Goal: Task Accomplishment & Management: Complete application form

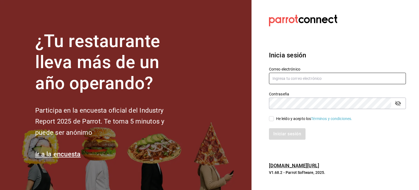
type input "[PERSON_NAME][EMAIL_ADDRESS][PERSON_NAME][DOMAIN_NAME]"
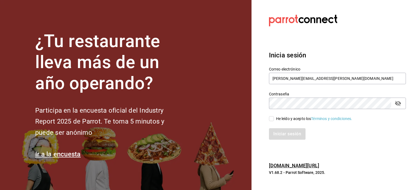
click at [297, 113] on div "He leído y acepto los Términos y condiciones." at bounding box center [335, 115] width 144 height 13
click at [274, 118] on input "He leído y acepto los Términos y condiciones." at bounding box center [271, 118] width 5 height 5
checkbox input "true"
drag, startPoint x: 281, startPoint y: 127, endPoint x: 286, endPoint y: 132, distance: 7.3
click at [286, 132] on div "Iniciar sesión" at bounding box center [335, 131] width 144 height 18
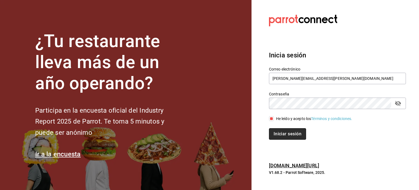
click at [286, 132] on button "Iniciar sesión" at bounding box center [287, 133] width 37 height 11
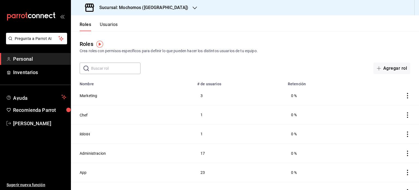
click at [116, 26] on button "Usuarios" at bounding box center [109, 26] width 18 height 9
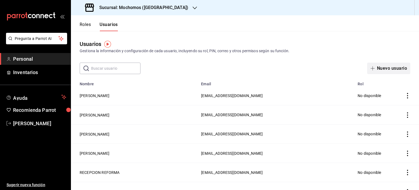
click at [381, 67] on button "Nuevo usuario" at bounding box center [389, 68] width 43 height 11
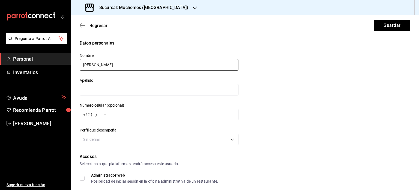
type input "[PERSON_NAME]"
click at [230, 146] on div "Perfil que desempeña Sin definir" at bounding box center [159, 137] width 159 height 19
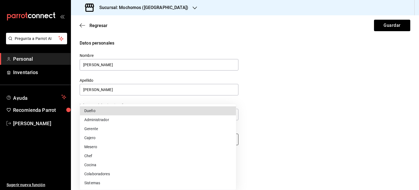
click at [229, 144] on body "Pregunta a Parrot AI Personal Inventarios Ayuda Recomienda Parrot [PERSON_NAME]…" at bounding box center [209, 95] width 419 height 190
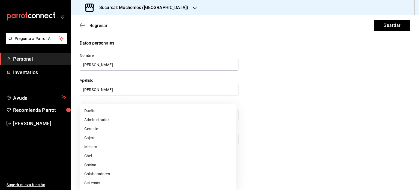
drag, startPoint x: 419, startPoint y: 78, endPoint x: 417, endPoint y: 90, distance: 12.4
click at [417, 90] on div at bounding box center [209, 95] width 419 height 190
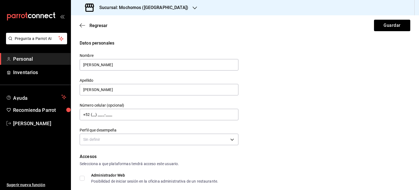
drag, startPoint x: 417, startPoint y: 90, endPoint x: 417, endPoint y: 94, distance: 3.3
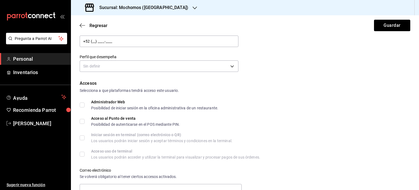
scroll to position [64, 0]
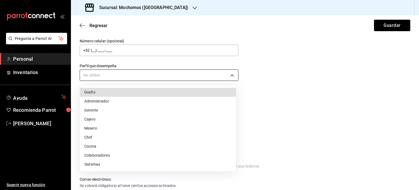
click at [183, 77] on body "Pregunta a Parrot AI Personal Inventarios Ayuda Recomienda Parrot [PERSON_NAME]…" at bounding box center [209, 95] width 419 height 190
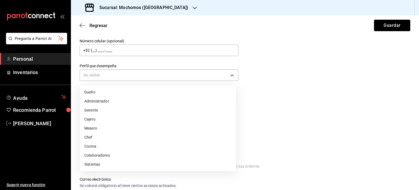
click at [105, 154] on li "Colaboradores" at bounding box center [158, 155] width 156 height 9
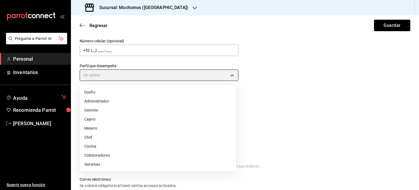
type input "STAFF"
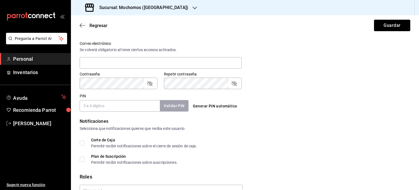
scroll to position [230, 0]
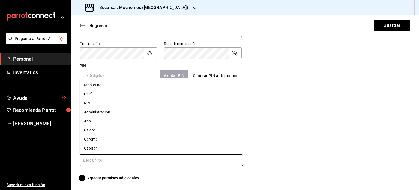
click at [142, 159] on input "text" at bounding box center [161, 159] width 163 height 11
click at [87, 129] on li "Capitan" at bounding box center [160, 129] width 161 height 9
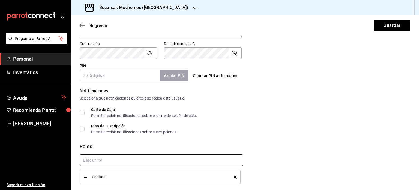
checkbox input "true"
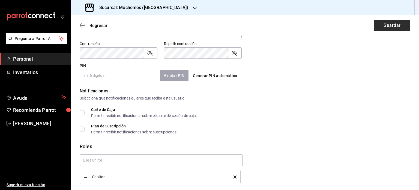
click at [389, 29] on button "Guardar" at bounding box center [392, 25] width 36 height 11
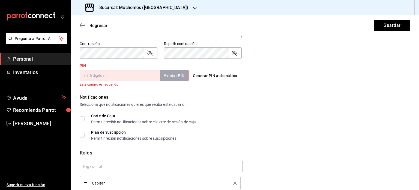
click at [131, 76] on input "PIN" at bounding box center [120, 75] width 80 height 11
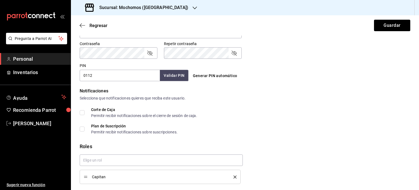
type input "0112"
click at [162, 76] on button "Validar PIN" at bounding box center [173, 76] width 29 height 12
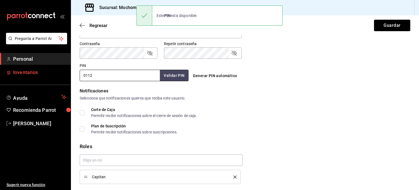
drag, startPoint x: 139, startPoint y: 75, endPoint x: 61, endPoint y: 77, distance: 77.6
click at [61, 77] on div "Pregunta a Parrot AI Personal Inventarios Ayuda Recomienda Parrot [PERSON_NAME]…" at bounding box center [209, 95] width 419 height 190
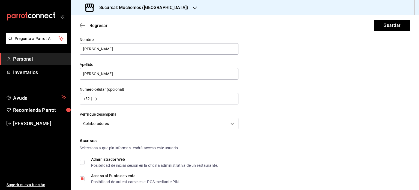
scroll to position [0, 0]
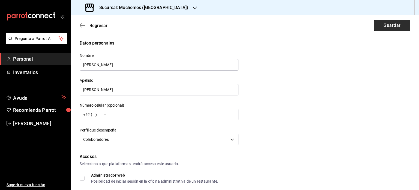
click at [391, 30] on button "Guardar" at bounding box center [392, 25] width 36 height 11
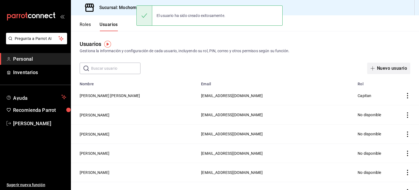
click at [375, 69] on button "Nuevo usuario" at bounding box center [389, 68] width 43 height 11
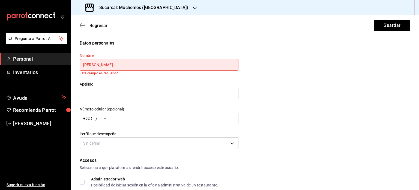
type input "[PERSON_NAME]"
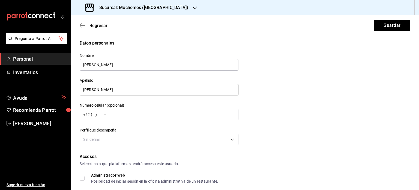
type input "[PERSON_NAME]"
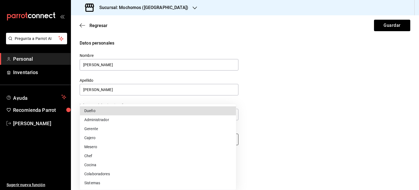
click at [195, 139] on body "Pregunta a Parrot AI Personal Inventarios Ayuda Recomienda Parrot [PERSON_NAME]…" at bounding box center [209, 95] width 419 height 190
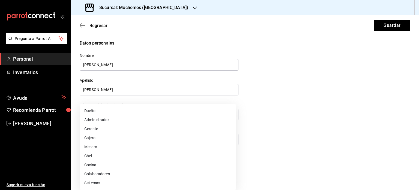
click at [144, 176] on li "Colaboradores" at bounding box center [158, 173] width 156 height 9
type input "STAFF"
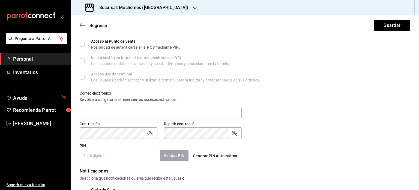
scroll to position [181, 0]
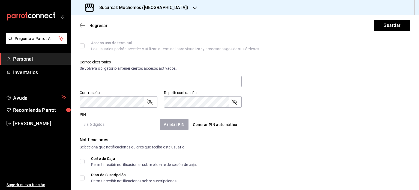
click at [115, 126] on input "PIN" at bounding box center [120, 123] width 80 height 11
type input "0113"
click at [178, 129] on button "Validar PIN" at bounding box center [173, 124] width 29 height 12
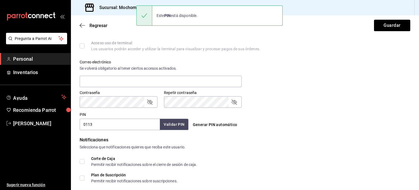
scroll to position [230, 0]
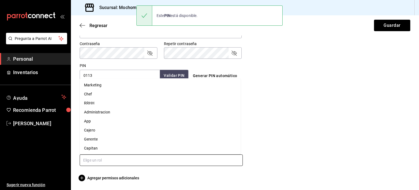
click at [129, 158] on input "text" at bounding box center [161, 159] width 163 height 11
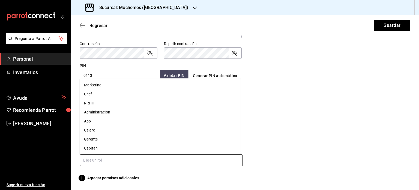
scroll to position [19, 0]
click at [96, 139] on li "Asesor" at bounding box center [160, 138] width 161 height 9
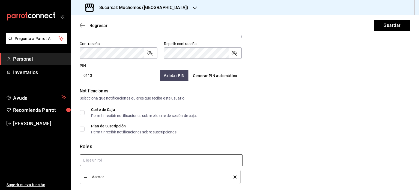
checkbox input "true"
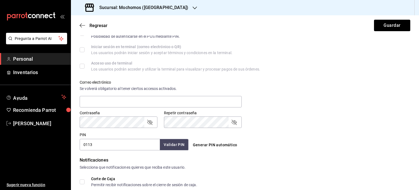
scroll to position [0, 0]
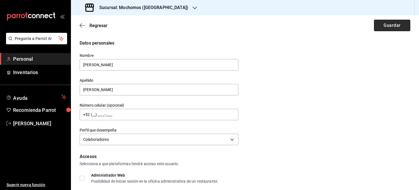
click at [395, 27] on button "Guardar" at bounding box center [392, 25] width 36 height 11
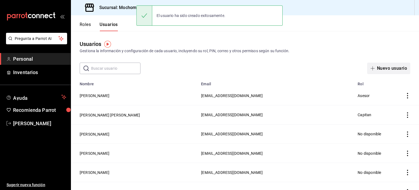
click at [382, 66] on button "Nuevo usuario" at bounding box center [389, 68] width 43 height 11
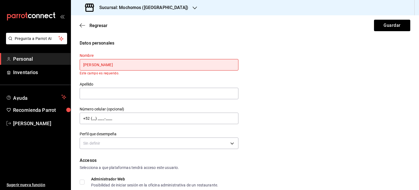
type input "[PERSON_NAME]"
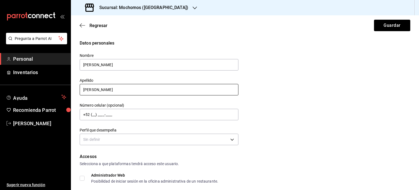
type input "[PERSON_NAME]"
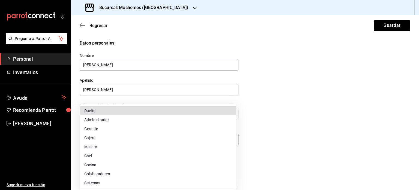
click at [130, 140] on body "Pregunta a Parrot AI Personal Inventarios Ayuda Recomienda Parrot [PERSON_NAME]…" at bounding box center [209, 95] width 419 height 190
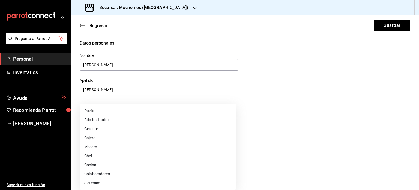
click at [110, 174] on li "Colaboradores" at bounding box center [158, 173] width 156 height 9
type input "STAFF"
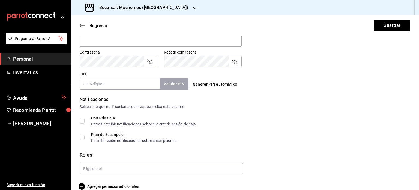
scroll to position [230, 0]
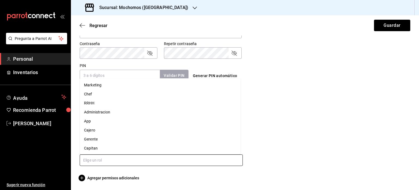
click at [126, 163] on input "text" at bounding box center [161, 159] width 163 height 11
click at [101, 140] on li "Asesor" at bounding box center [160, 138] width 161 height 9
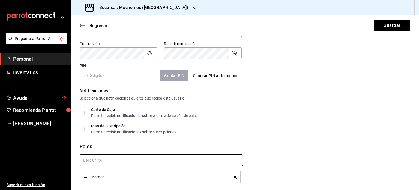
checkbox input "true"
click at [115, 72] on input "PIN" at bounding box center [120, 75] width 80 height 11
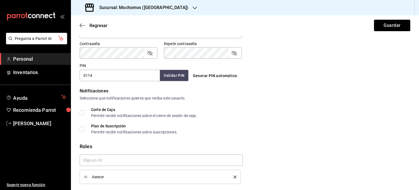
type input "0114"
click at [169, 73] on button "Validar PIN" at bounding box center [173, 76] width 29 height 12
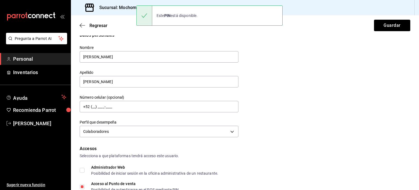
scroll to position [0, 0]
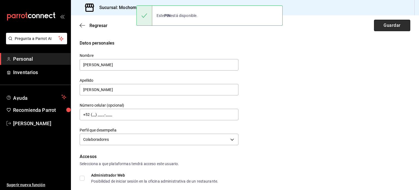
click at [380, 25] on button "Guardar" at bounding box center [392, 25] width 36 height 11
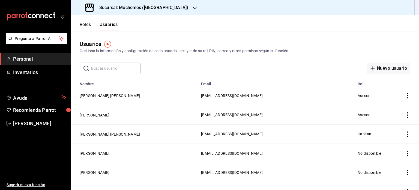
click at [405, 134] on icon "actions" at bounding box center [407, 133] width 5 height 5
click at [115, 131] on div at bounding box center [209, 95] width 419 height 190
click at [122, 135] on button "[PERSON_NAME] [PERSON_NAME]" at bounding box center [110, 133] width 60 height 5
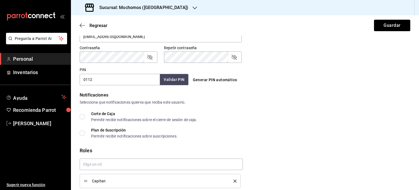
scroll to position [245, 0]
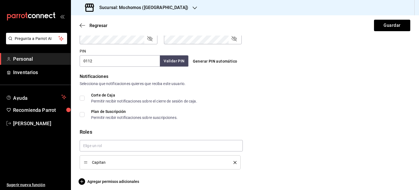
click at [231, 161] on button "delete" at bounding box center [233, 162] width 7 height 3
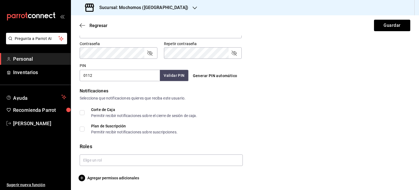
scroll to position [230, 0]
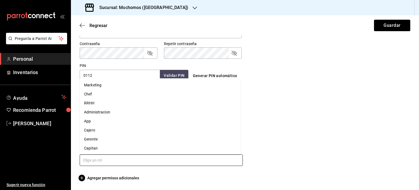
click at [222, 161] on input "text" at bounding box center [161, 159] width 163 height 11
click at [138, 135] on li "Asesor" at bounding box center [160, 138] width 161 height 9
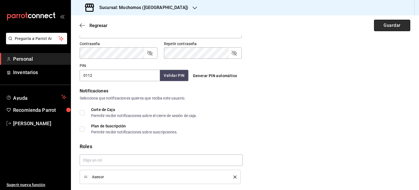
click at [391, 26] on button "Guardar" at bounding box center [392, 25] width 36 height 11
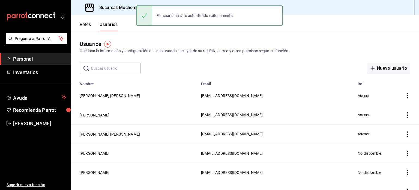
click at [386, 71] on button "Nuevo usuario" at bounding box center [389, 68] width 43 height 11
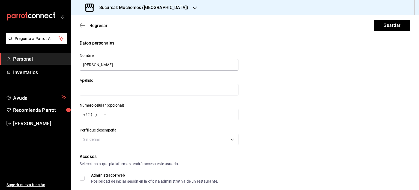
type input "[PERSON_NAME]"
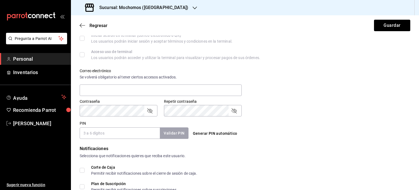
scroll to position [186, 0]
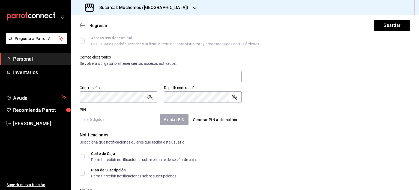
click at [100, 122] on input "PIN" at bounding box center [120, 119] width 80 height 11
type input "0115"
click at [179, 120] on button "Validar PIN" at bounding box center [173, 120] width 29 height 12
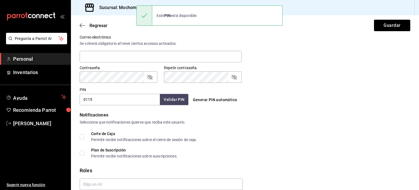
scroll to position [230, 0]
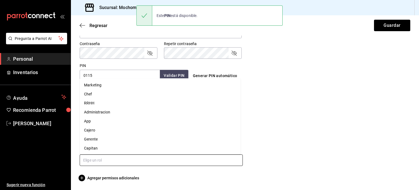
click at [178, 162] on input "text" at bounding box center [161, 159] width 163 height 11
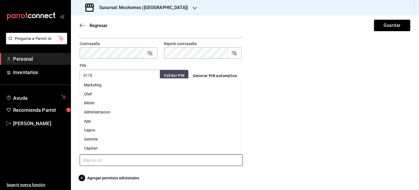
scroll to position [19, 0]
click at [154, 141] on li "Asesor" at bounding box center [160, 138] width 161 height 9
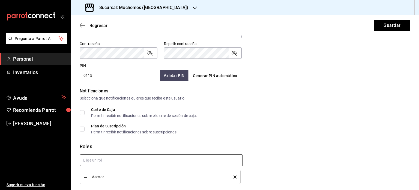
checkbox input "true"
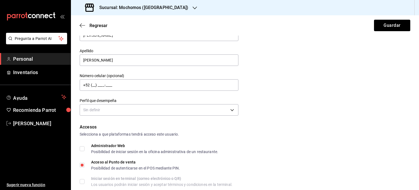
scroll to position [4, 0]
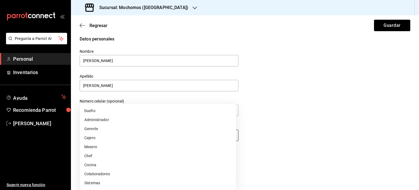
click at [193, 133] on body "Pregunta a Parrot AI Personal Inventarios Ayuda Recomienda Parrot [PERSON_NAME]…" at bounding box center [209, 95] width 419 height 190
click at [130, 175] on li "Colaboradores" at bounding box center [158, 173] width 156 height 9
type input "STAFF"
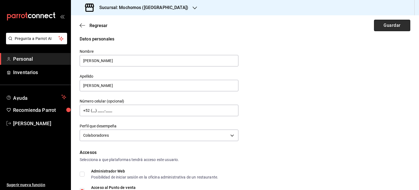
click at [384, 23] on button "Guardar" at bounding box center [392, 25] width 36 height 11
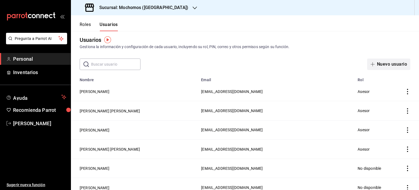
click at [383, 68] on button "Nuevo usuario" at bounding box center [389, 63] width 43 height 11
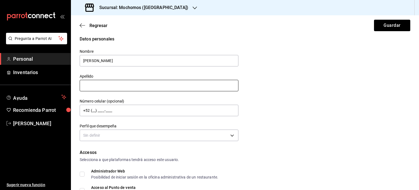
type input "[PERSON_NAME]"
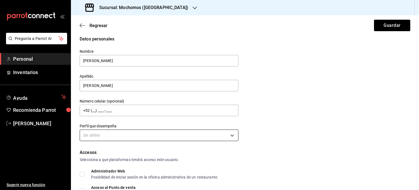
click at [155, 138] on body "Pregunta a Parrot AI Personal Inventarios Ayuda Recomienda Parrot [PERSON_NAME]…" at bounding box center [209, 95] width 419 height 190
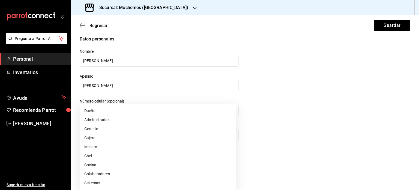
click at [134, 175] on li "Colaboradores" at bounding box center [158, 173] width 156 height 9
type input "STAFF"
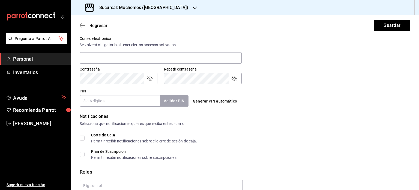
scroll to position [207, 0]
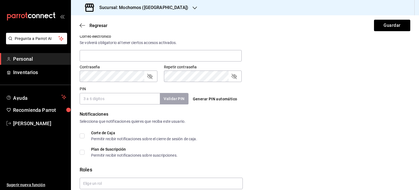
click at [125, 102] on input "PIN" at bounding box center [120, 98] width 80 height 11
type input "0116"
click at [178, 99] on button "Validar PIN" at bounding box center [173, 99] width 29 height 12
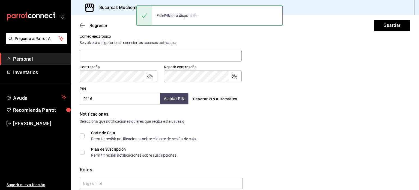
scroll to position [230, 0]
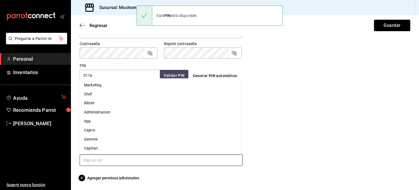
click at [149, 158] on input "text" at bounding box center [161, 159] width 163 height 11
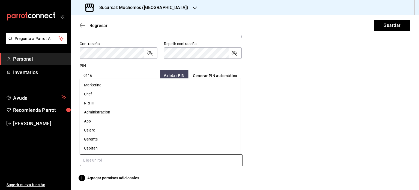
scroll to position [19, 0]
click at [142, 141] on li "Asesor" at bounding box center [160, 138] width 161 height 9
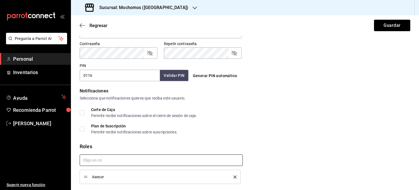
checkbox input "true"
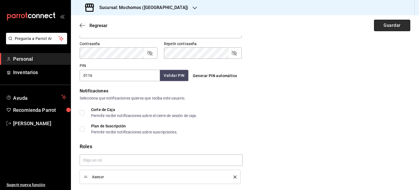
click at [388, 23] on button "Guardar" at bounding box center [392, 25] width 36 height 11
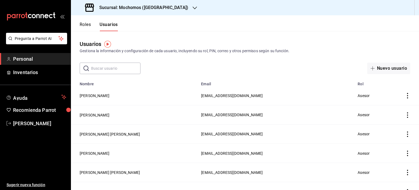
drag, startPoint x: 152, startPoint y: 95, endPoint x: 76, endPoint y: 95, distance: 75.4
click at [76, 95] on td "[PERSON_NAME]" at bounding box center [134, 95] width 127 height 19
drag, startPoint x: 76, startPoint y: 95, endPoint x: 140, endPoint y: 97, distance: 63.4
click at [140, 97] on td "[PERSON_NAME]" at bounding box center [134, 95] width 127 height 19
drag, startPoint x: 140, startPoint y: 97, endPoint x: 76, endPoint y: 94, distance: 64.3
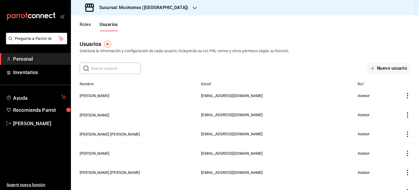
click at [76, 94] on td "[PERSON_NAME]" at bounding box center [134, 95] width 127 height 19
click at [389, 64] on button "Nuevo usuario" at bounding box center [389, 68] width 43 height 11
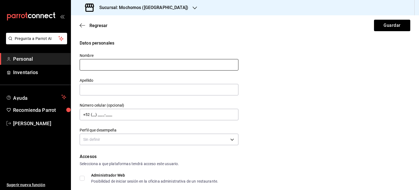
click at [178, 66] on input "text" at bounding box center [159, 64] width 159 height 11
type input "[PERSON_NAME]"
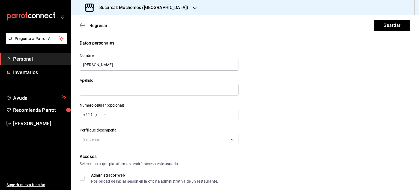
drag, startPoint x: 146, startPoint y: 96, endPoint x: 152, endPoint y: 90, distance: 8.7
click at [152, 90] on div "Apellido" at bounding box center [159, 87] width 159 height 18
click at [152, 90] on input "text" at bounding box center [159, 89] width 159 height 11
type input "[PERSON_NAME]"
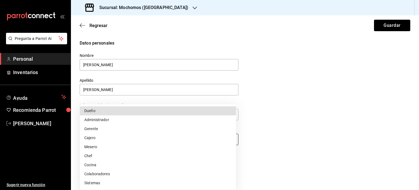
click at [146, 140] on body "Pregunta a Parrot AI Personal Inventarios Ayuda Recomienda Parrot [PERSON_NAME]…" at bounding box center [209, 95] width 419 height 190
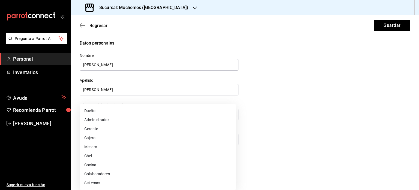
click at [106, 175] on li "Colaboradores" at bounding box center [158, 173] width 156 height 9
type input "STAFF"
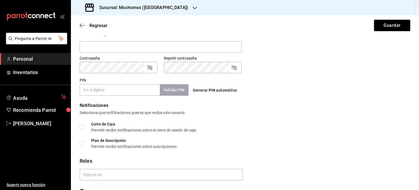
scroll to position [220, 0]
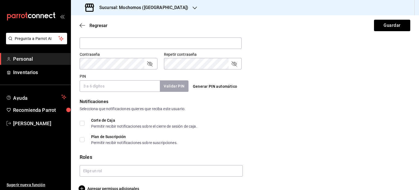
click at [137, 86] on input "PIN" at bounding box center [120, 85] width 80 height 11
type input "0117"
click at [177, 87] on button "Validar PIN" at bounding box center [173, 86] width 29 height 12
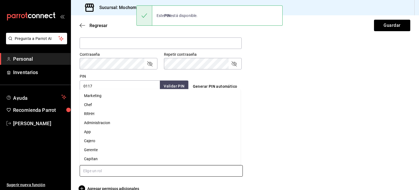
click at [200, 174] on input "text" at bounding box center [161, 170] width 163 height 11
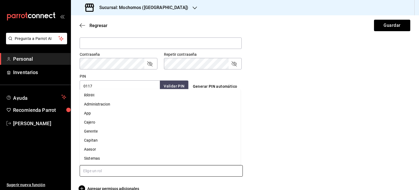
click at [89, 148] on li "Asesor" at bounding box center [160, 149] width 161 height 9
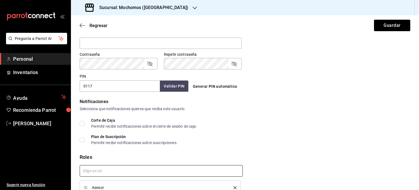
checkbox input "true"
click at [369, 34] on div "Regresar Guardar" at bounding box center [245, 25] width 348 height 20
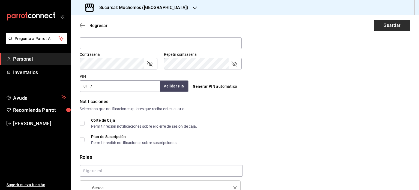
click at [386, 23] on button "Guardar" at bounding box center [392, 25] width 36 height 11
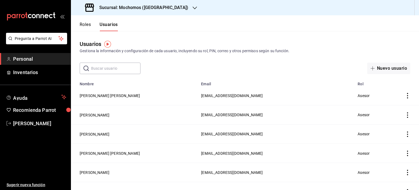
click at [128, 66] on input "text" at bounding box center [115, 68] width 49 height 11
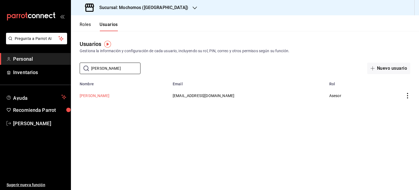
type input "[PERSON_NAME]"
click at [104, 97] on button "[PERSON_NAME]" at bounding box center [95, 95] width 30 height 5
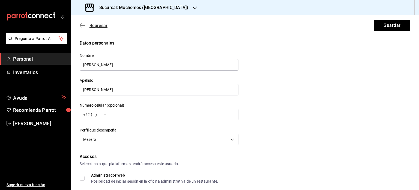
click at [100, 23] on span "Regresar" at bounding box center [99, 25] width 18 height 5
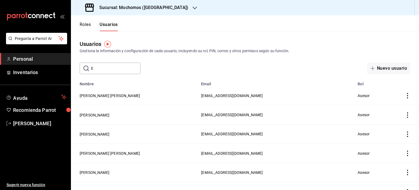
click at [109, 64] on input "E" at bounding box center [115, 68] width 49 height 11
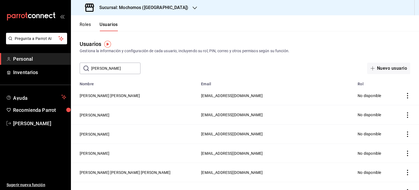
type input "[PERSON_NAME]"
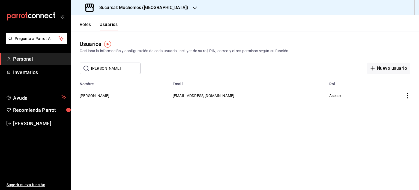
click at [406, 92] on td "employeesTable" at bounding box center [396, 95] width 45 height 19
click at [409, 96] on icon "actions" at bounding box center [407, 95] width 5 height 5
click at [382, 102] on span "Eliminar" at bounding box center [388, 103] width 14 height 4
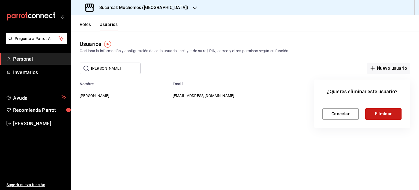
click at [378, 113] on button "Eliminar" at bounding box center [384, 113] width 36 height 11
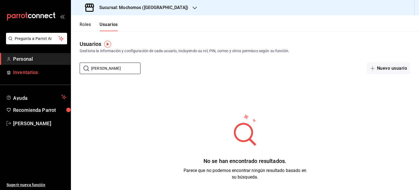
drag, startPoint x: 135, startPoint y: 73, endPoint x: 38, endPoint y: 73, distance: 96.9
click at [38, 73] on div "Pregunta a Parrot AI Personal Inventarios Ayuda Recomienda Parrot [PERSON_NAME]…" at bounding box center [209, 95] width 419 height 190
